Goal: Task Accomplishment & Management: Manage account settings

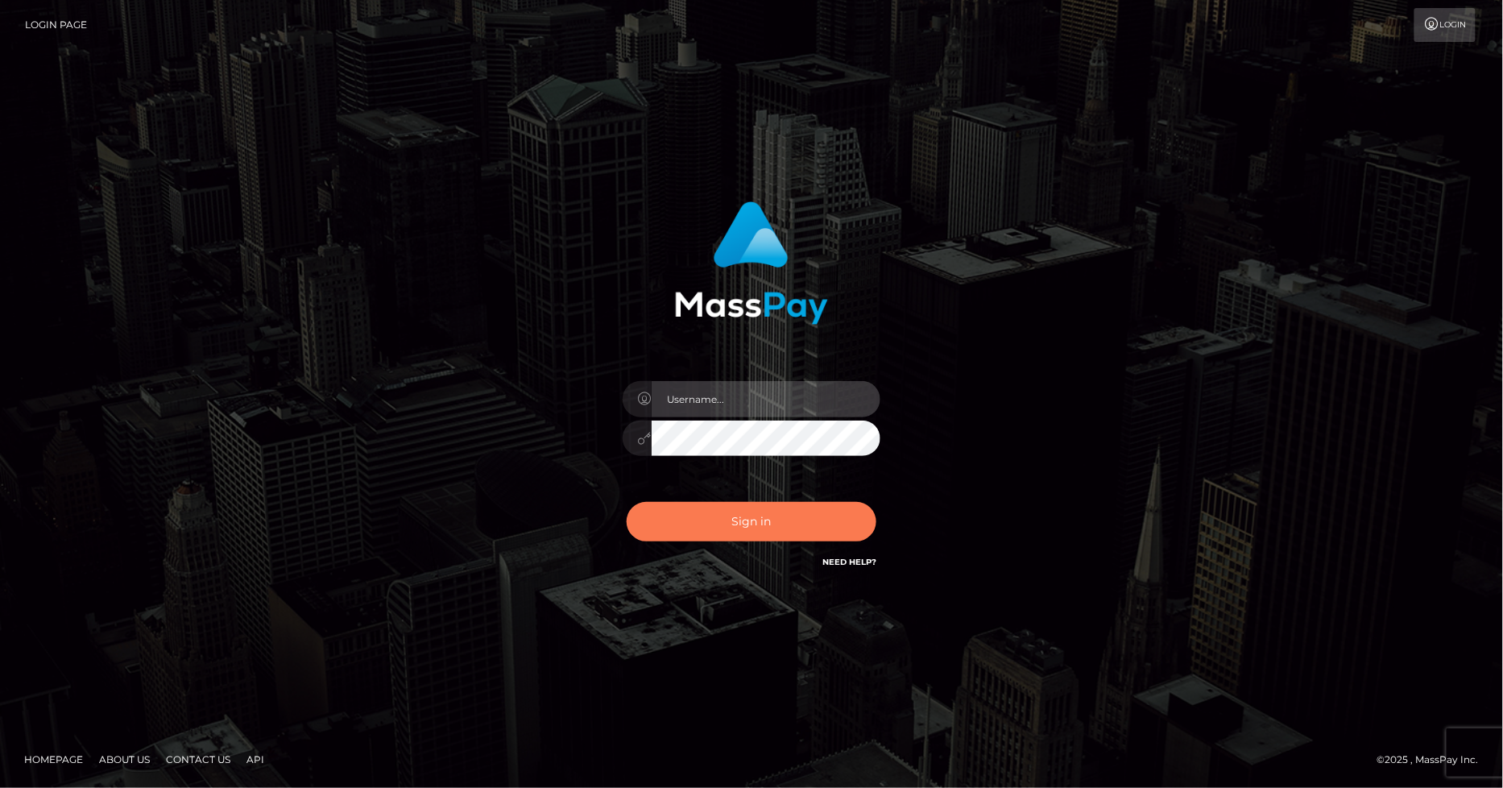
type input "[PERSON_NAME].ace"
click at [734, 530] on button "Sign in" at bounding box center [752, 521] width 250 height 39
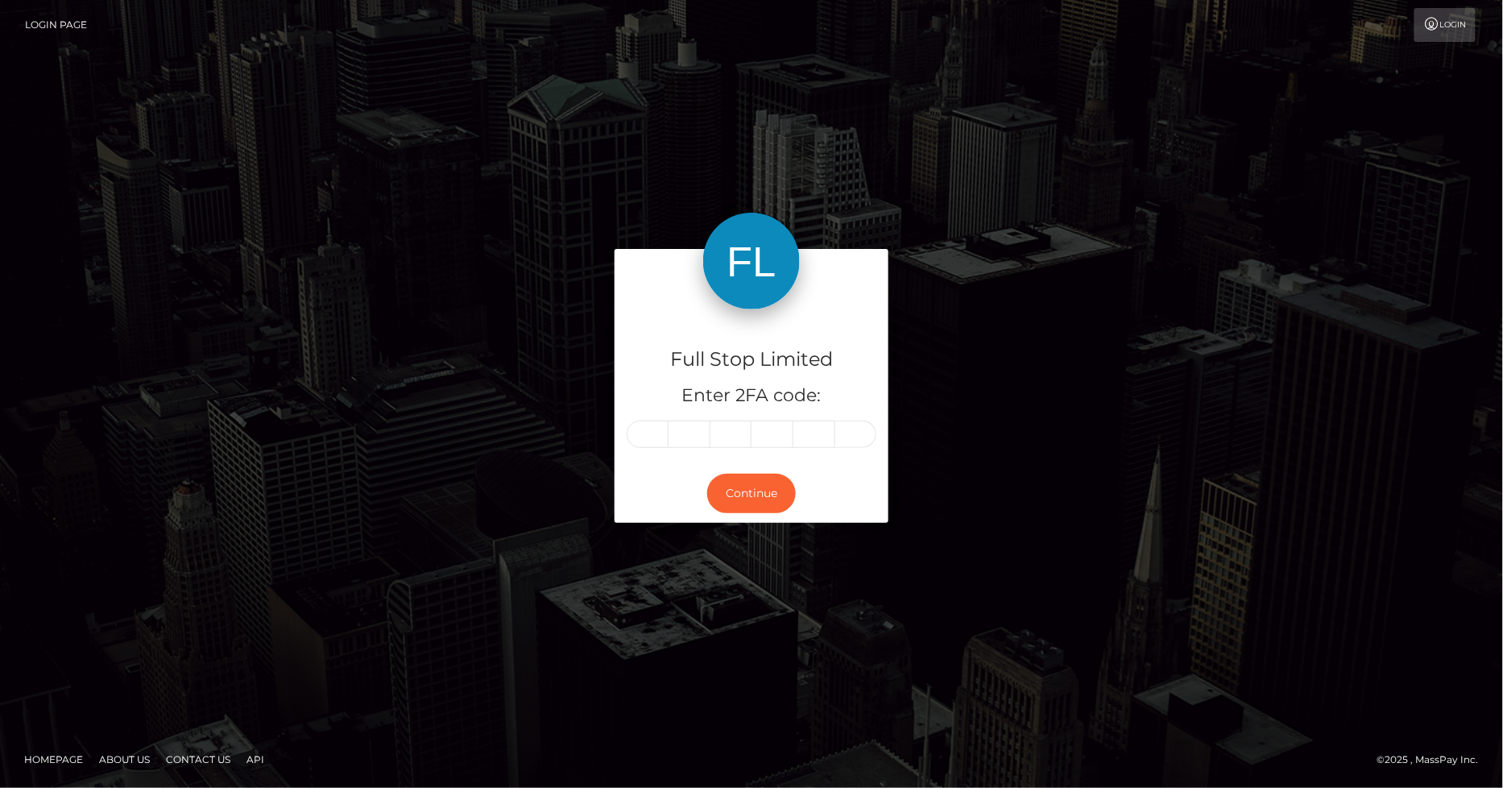
click at [652, 436] on input "text" at bounding box center [648, 433] width 42 height 27
type input "3"
type input "6"
type input "1"
type input "5"
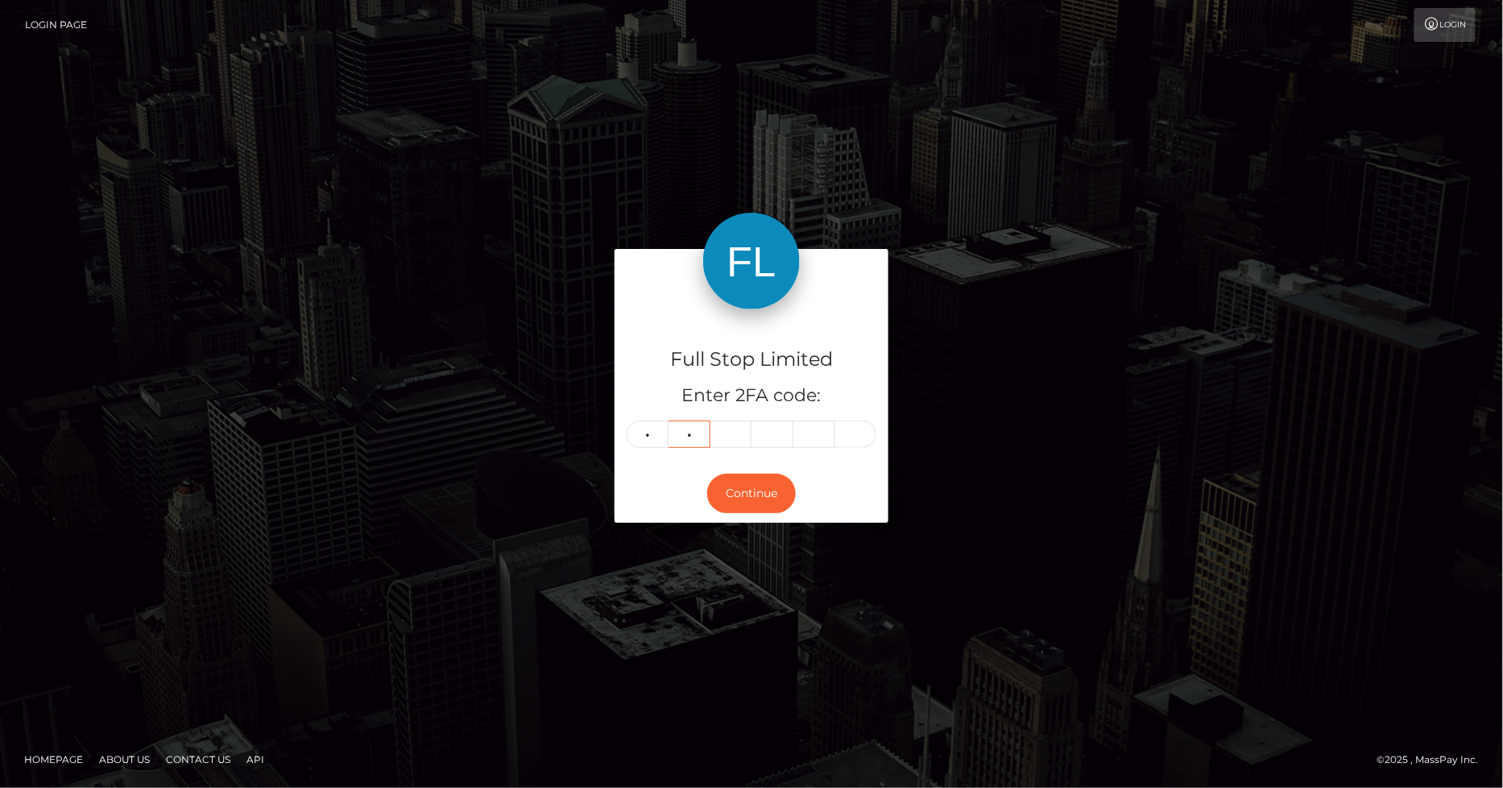
type input "1"
type input "9"
type input "7"
type input "5"
type input "1"
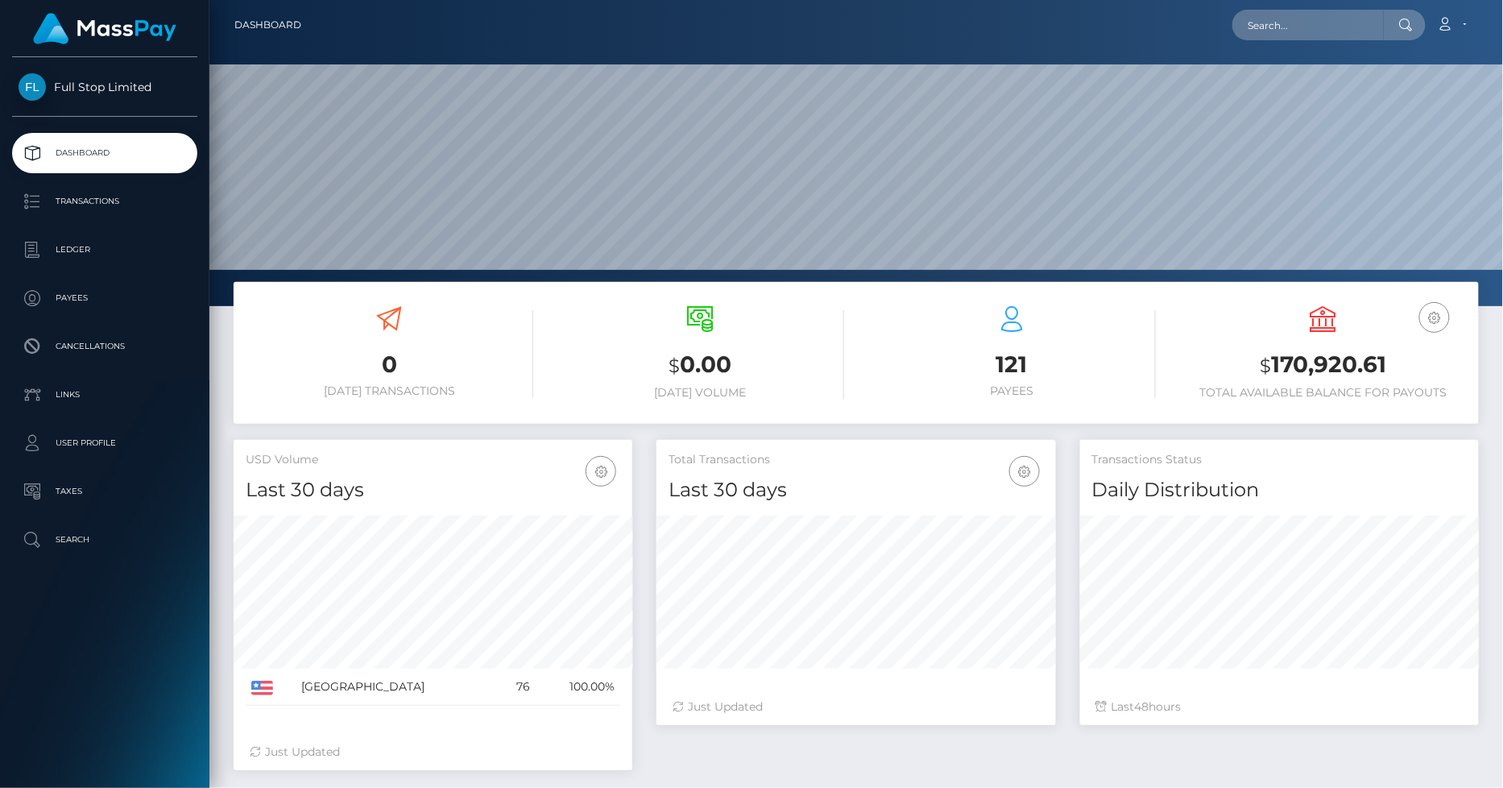
scroll to position [285, 399]
drag, startPoint x: 1386, startPoint y: 367, endPoint x: 1271, endPoint y: 365, distance: 115.2
click at [1271, 365] on h3 "$ 170,920.61" at bounding box center [1324, 365] width 288 height 33
copy h3 "170,920.61"
